Goal: Task Accomplishment & Management: Manage account settings

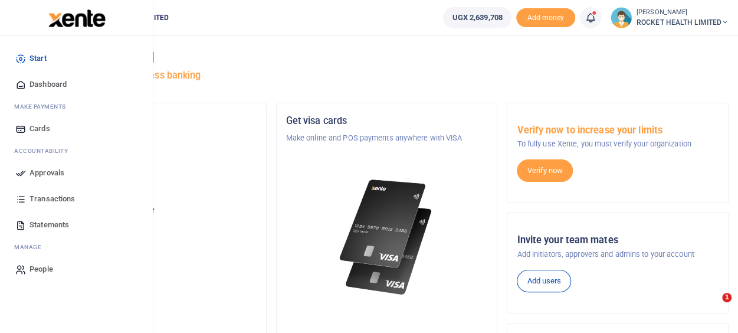
click at [45, 175] on span "Approvals" at bounding box center [46, 173] width 35 height 12
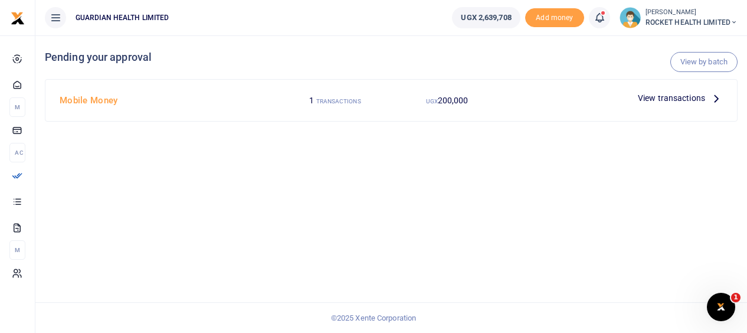
click at [556, 93] on div at bounding box center [568, 98] width 130 height 18
click at [678, 97] on span "View transactions" at bounding box center [671, 97] width 67 height 13
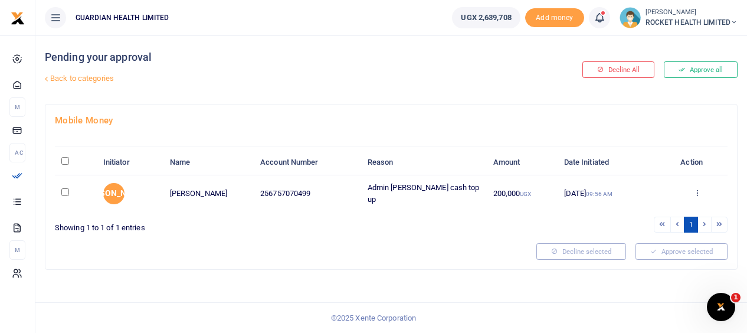
click at [65, 189] on input "checkbox" at bounding box center [65, 192] width 8 height 8
checkbox input "true"
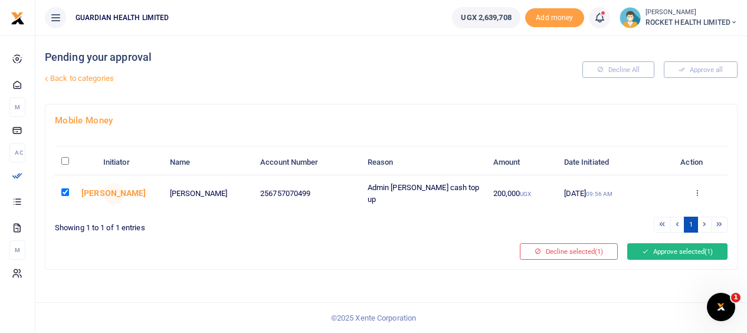
click at [695, 246] on button "Approve selected (1)" at bounding box center [677, 251] width 100 height 17
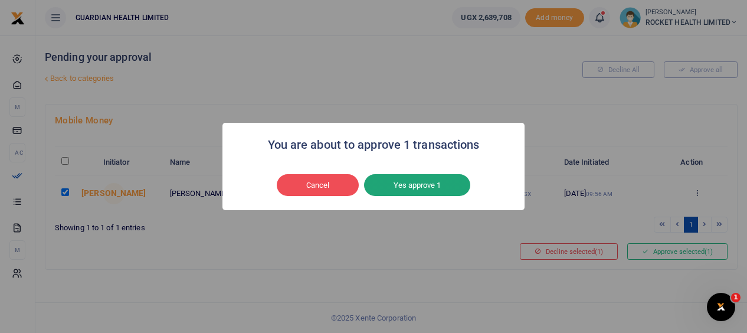
click at [438, 181] on button "Yes approve 1" at bounding box center [417, 185] width 106 height 22
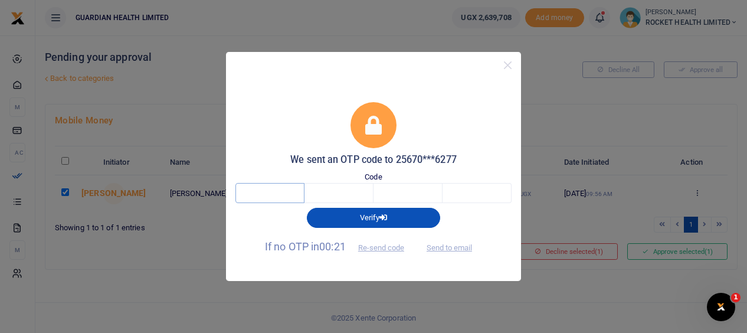
click at [286, 199] on input "text" at bounding box center [269, 193] width 69 height 20
type input "2"
type input "9"
type input "8"
